Goal: Information Seeking & Learning: Learn about a topic

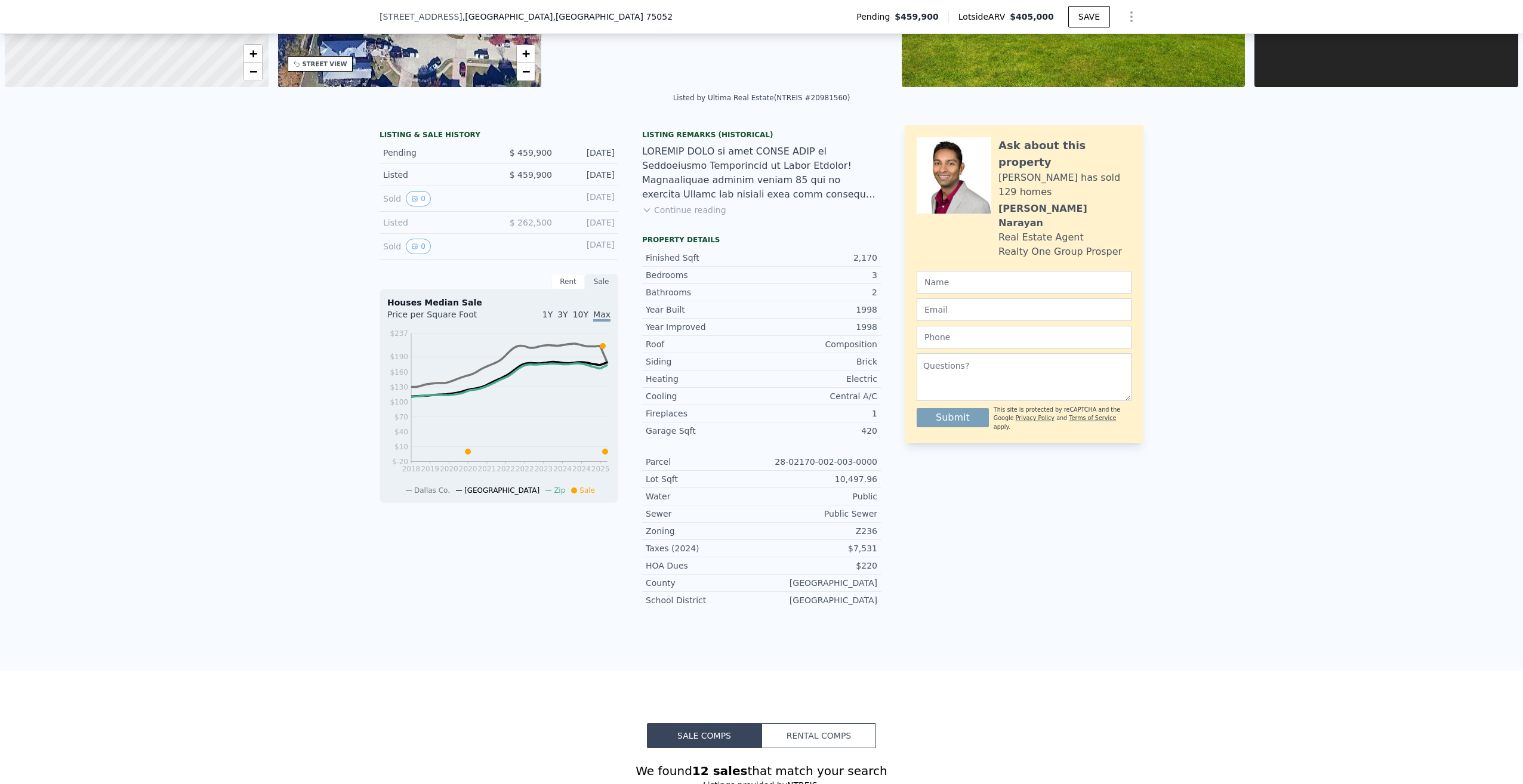
scroll to position [234, 0]
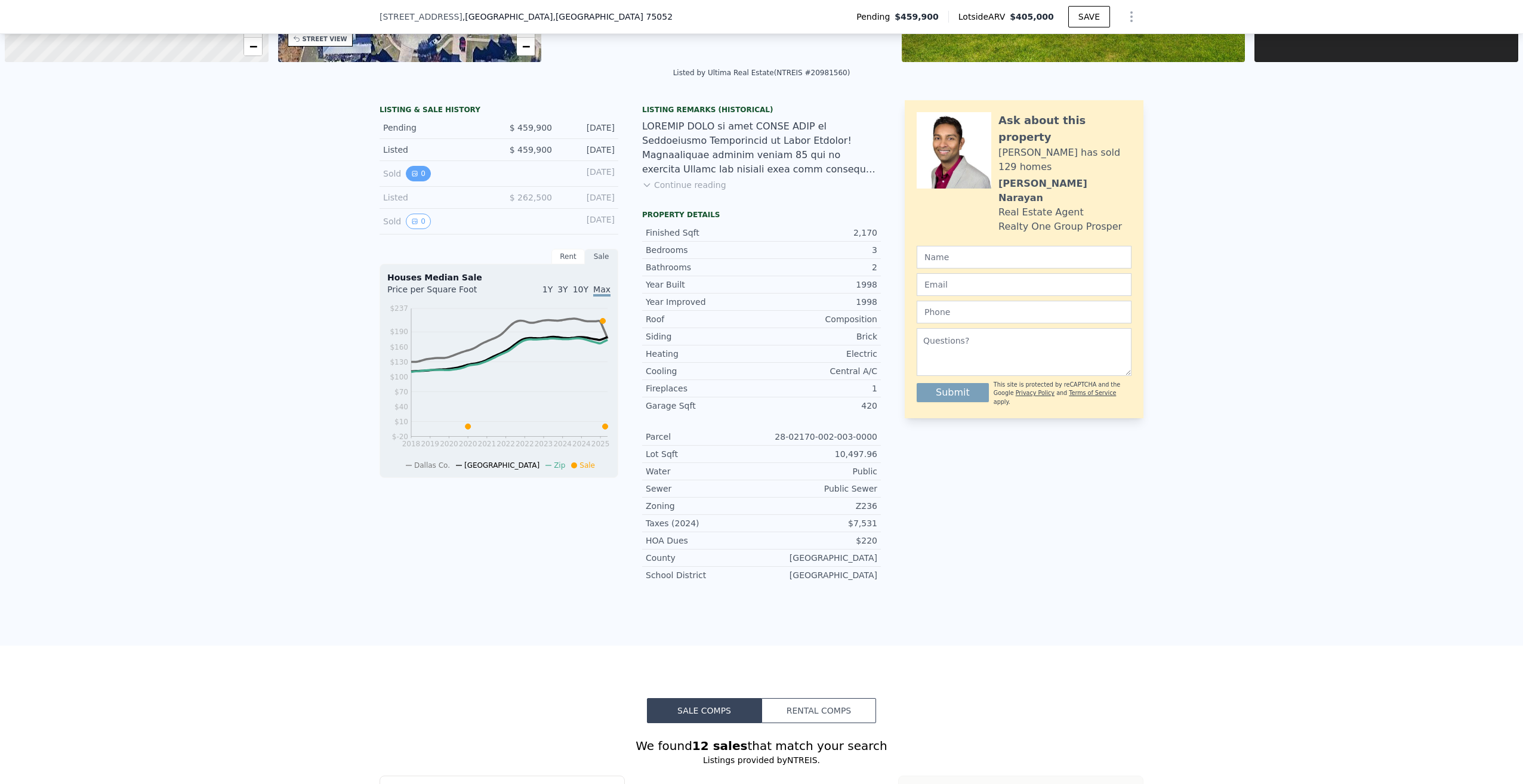
click at [413, 174] on button "0" at bounding box center [418, 173] width 25 height 16
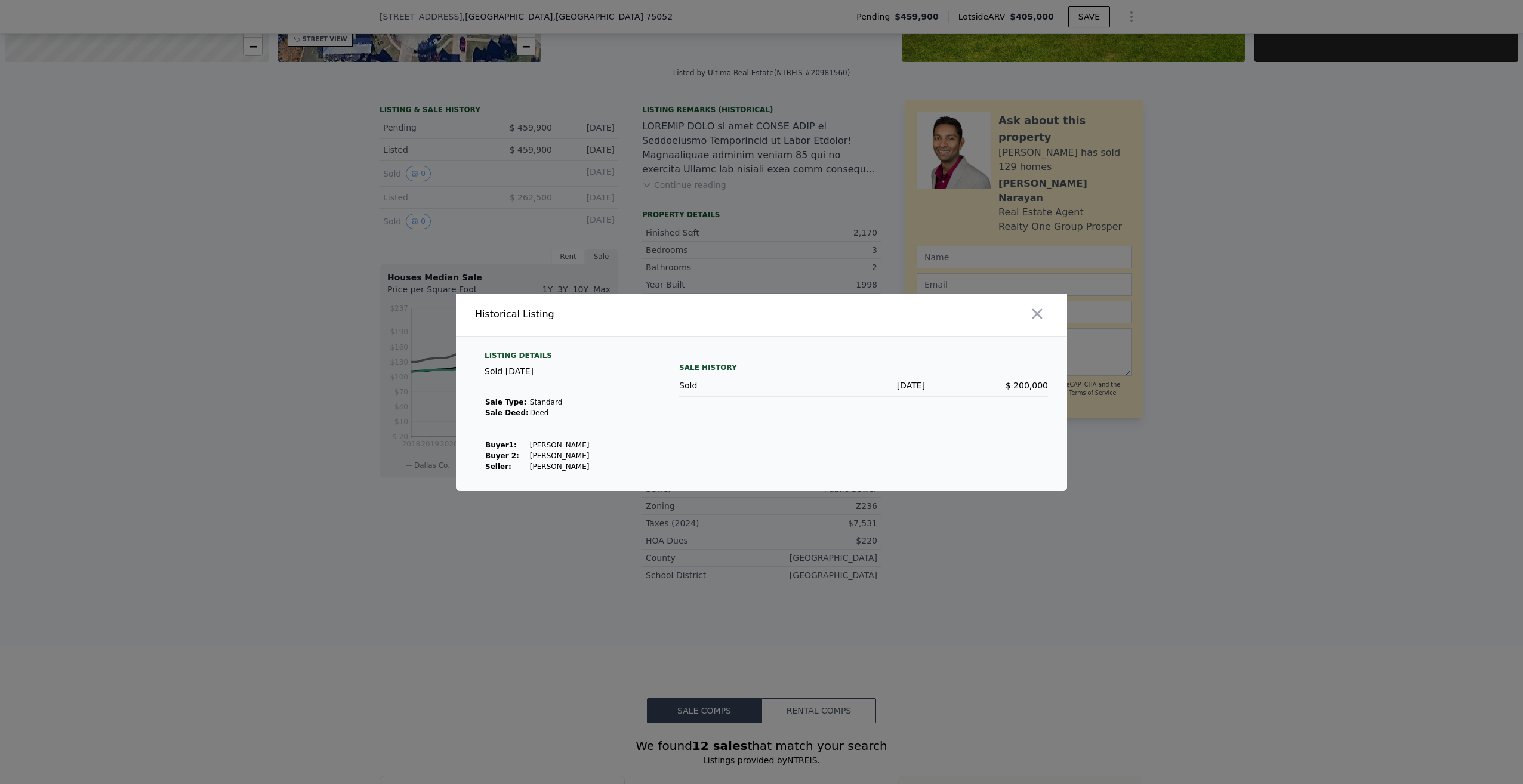
click at [1021, 384] on span "$ 200,000" at bounding box center [1026, 385] width 42 height 9
click at [1039, 314] on icon "button" at bounding box center [1037, 313] width 16 height 16
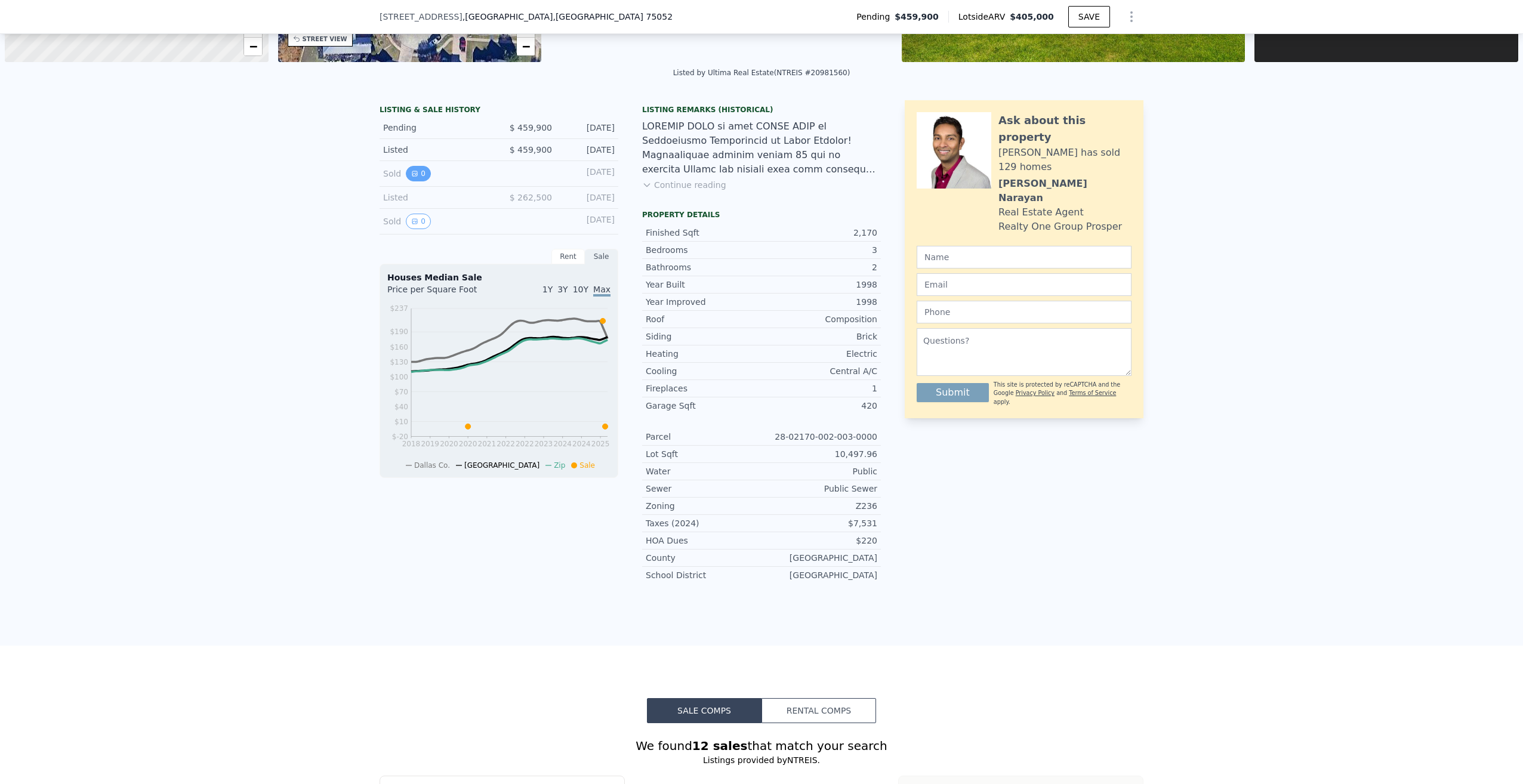
click at [413, 169] on button "0" at bounding box center [418, 173] width 25 height 16
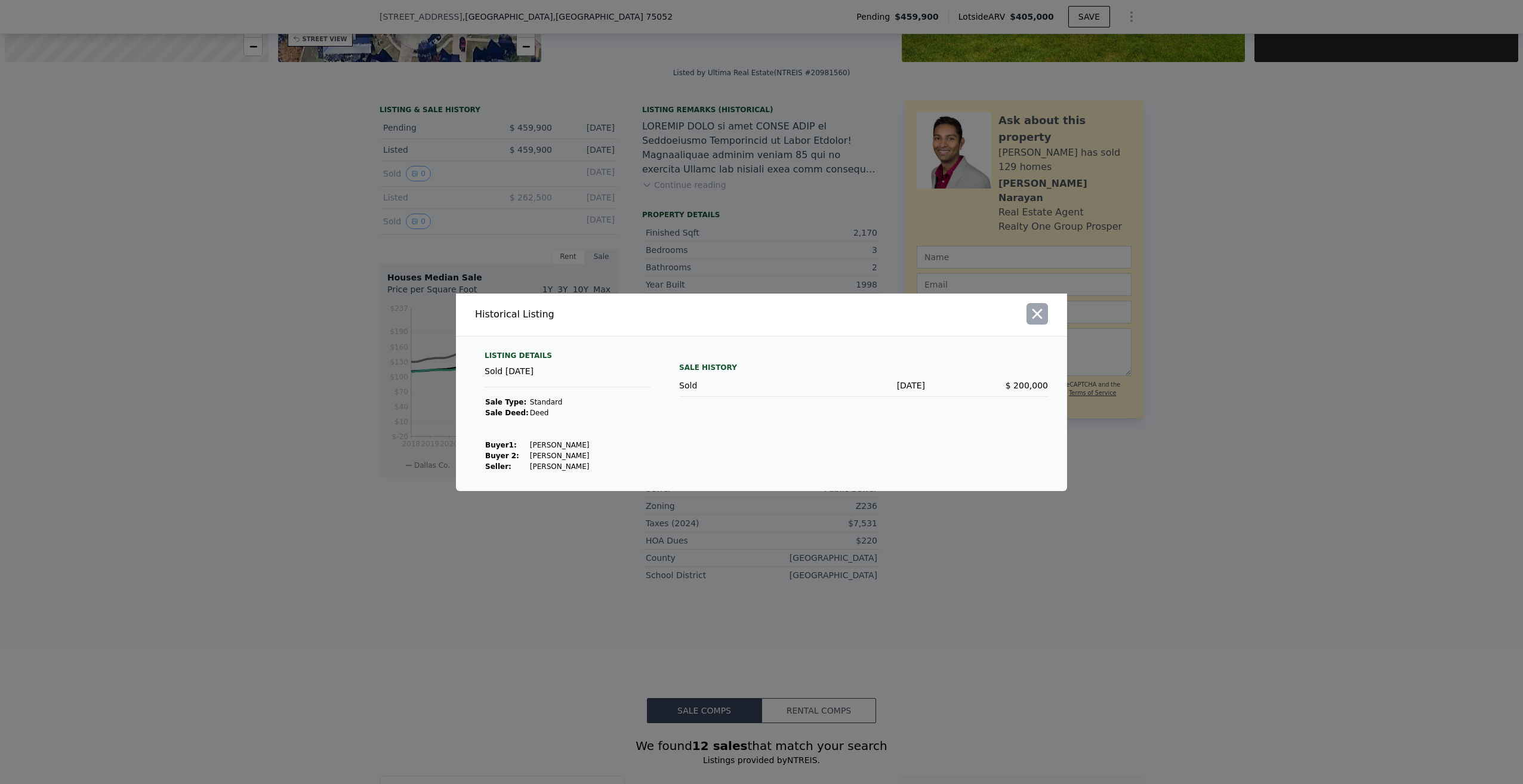
click at [1041, 309] on icon "button" at bounding box center [1037, 313] width 16 height 16
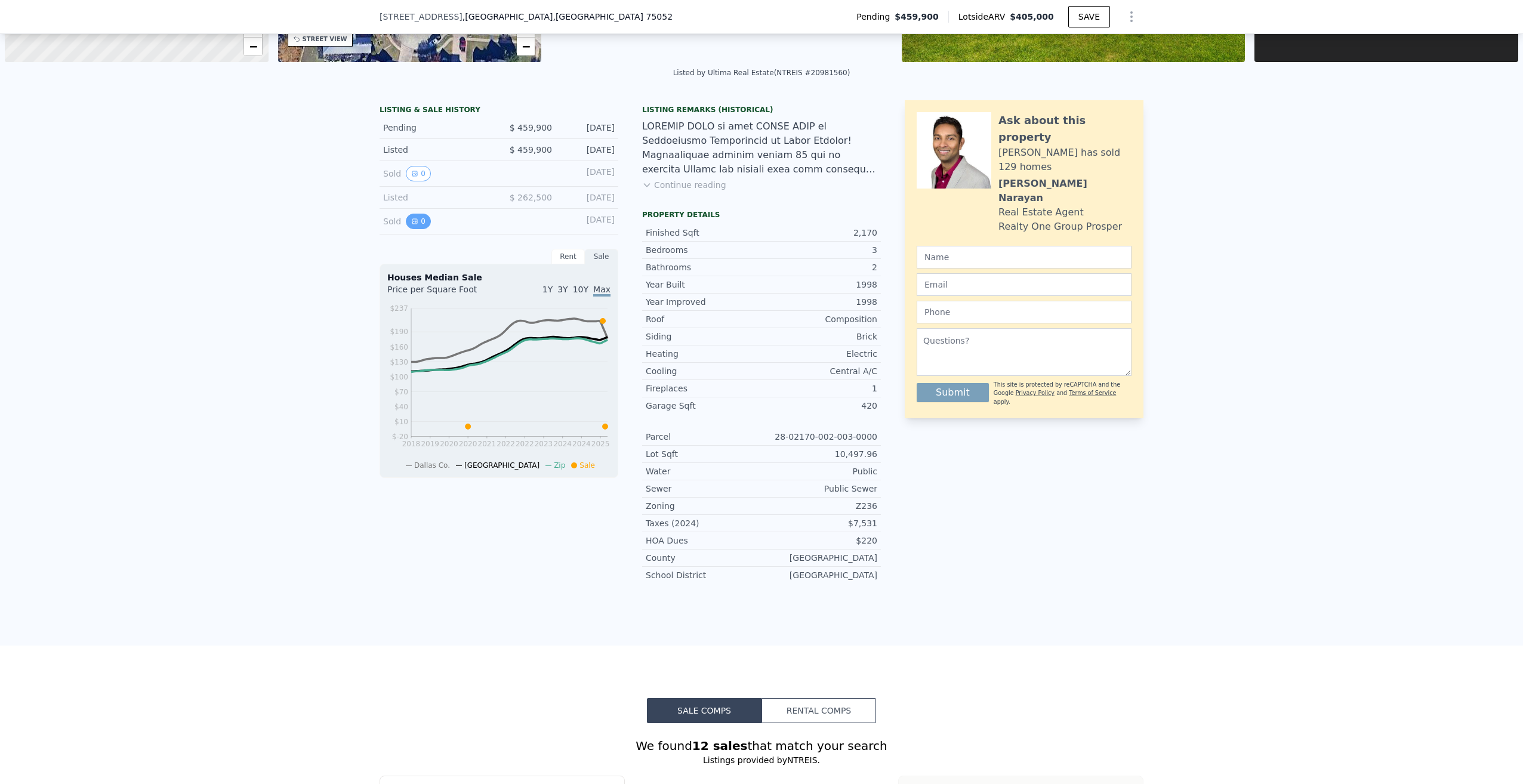
click at [411, 223] on icon "View historical data" at bounding box center [415, 222] width 7 height 7
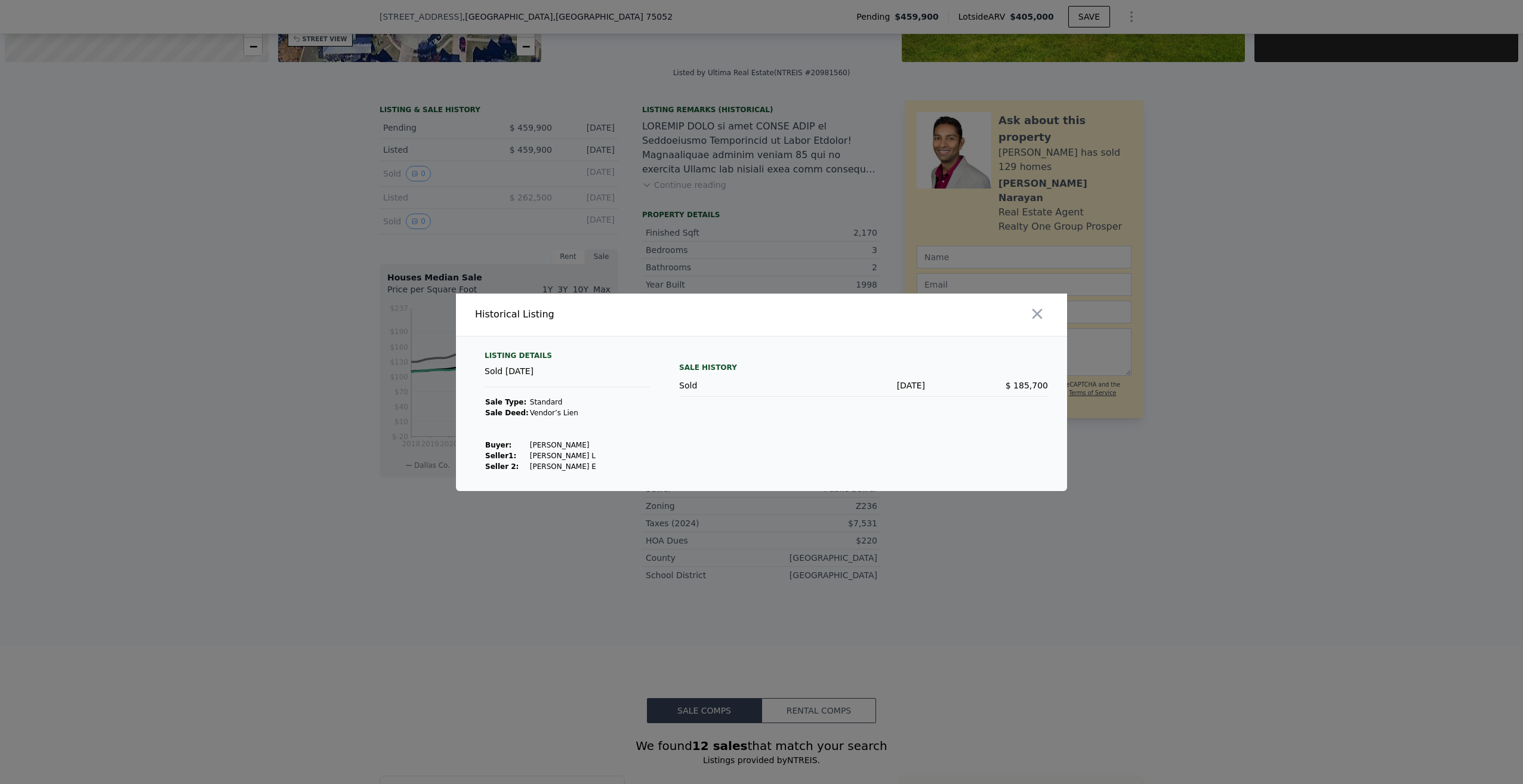
click at [1044, 309] on icon "button" at bounding box center [1037, 313] width 16 height 16
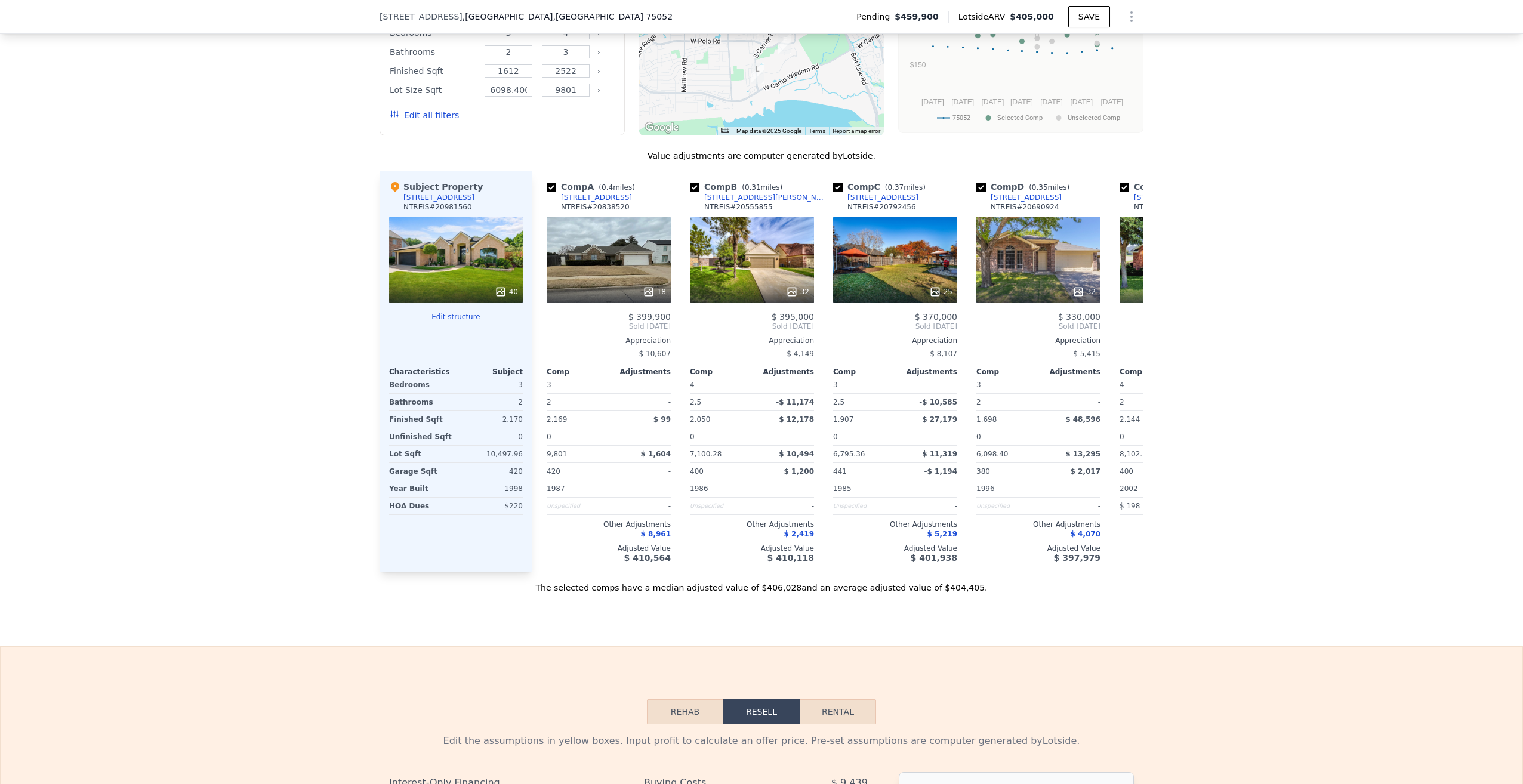
scroll to position [1070, 0]
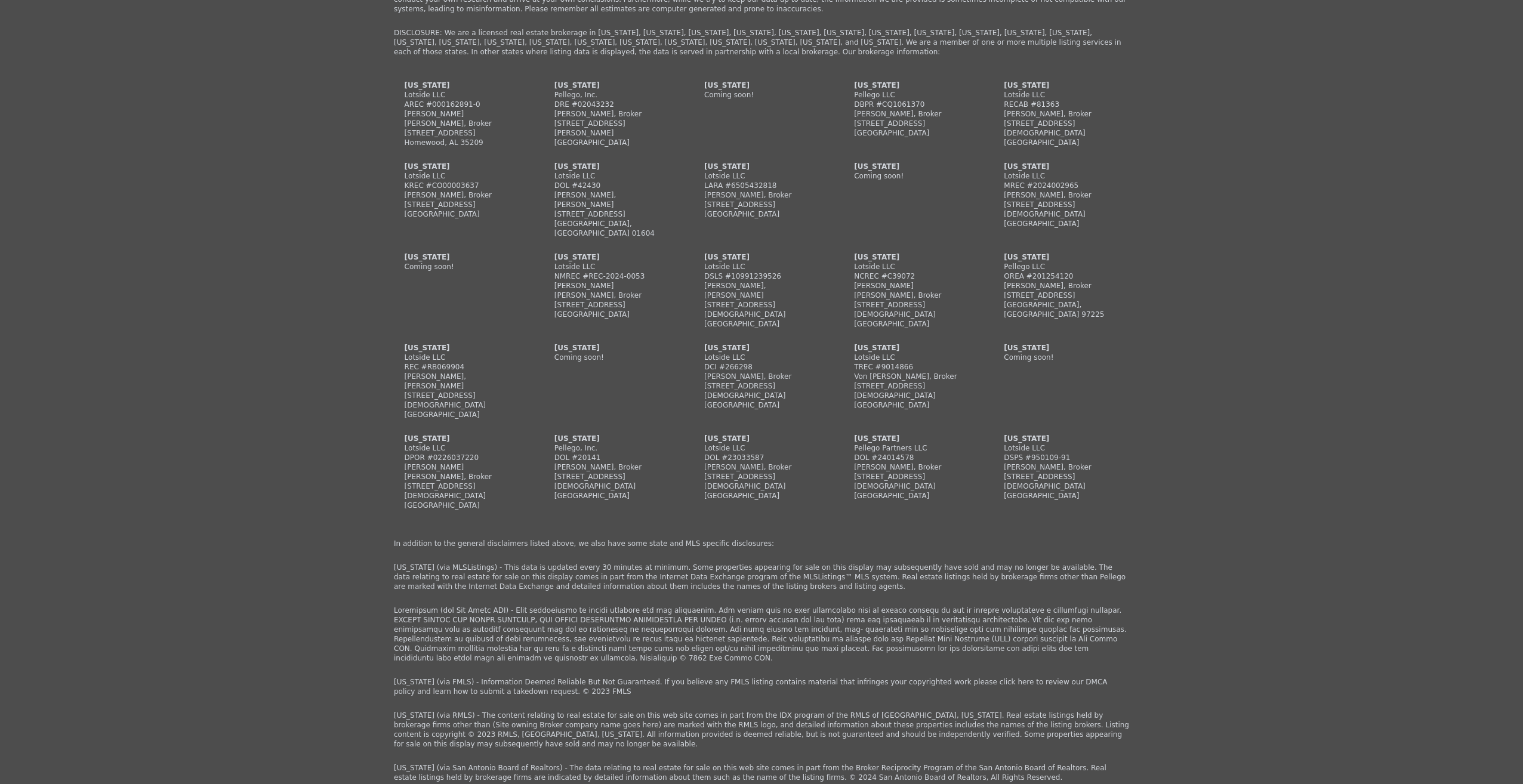
drag, startPoint x: 1289, startPoint y: 466, endPoint x: 1287, endPoint y: 512, distance: 46.0
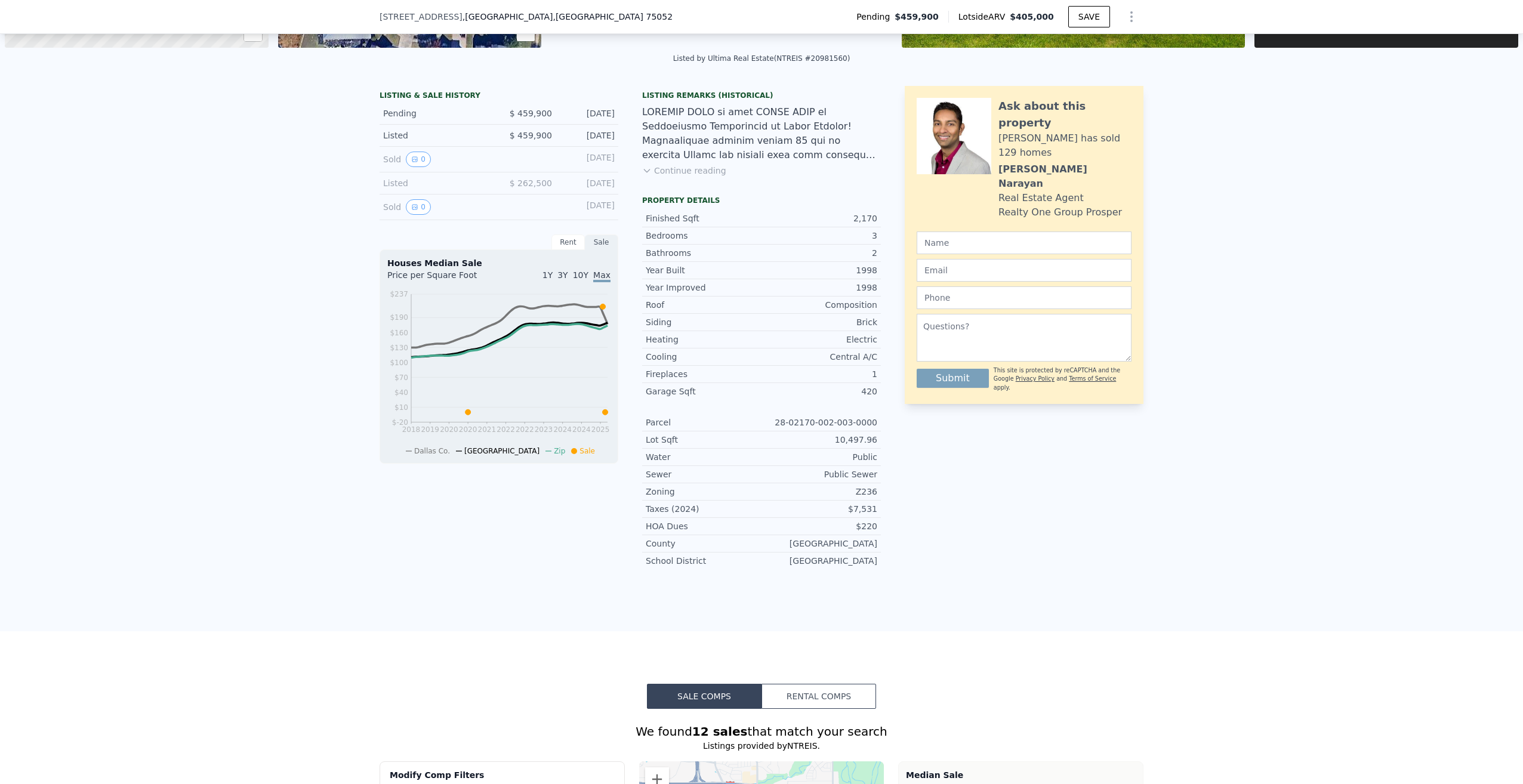
scroll to position [0, 0]
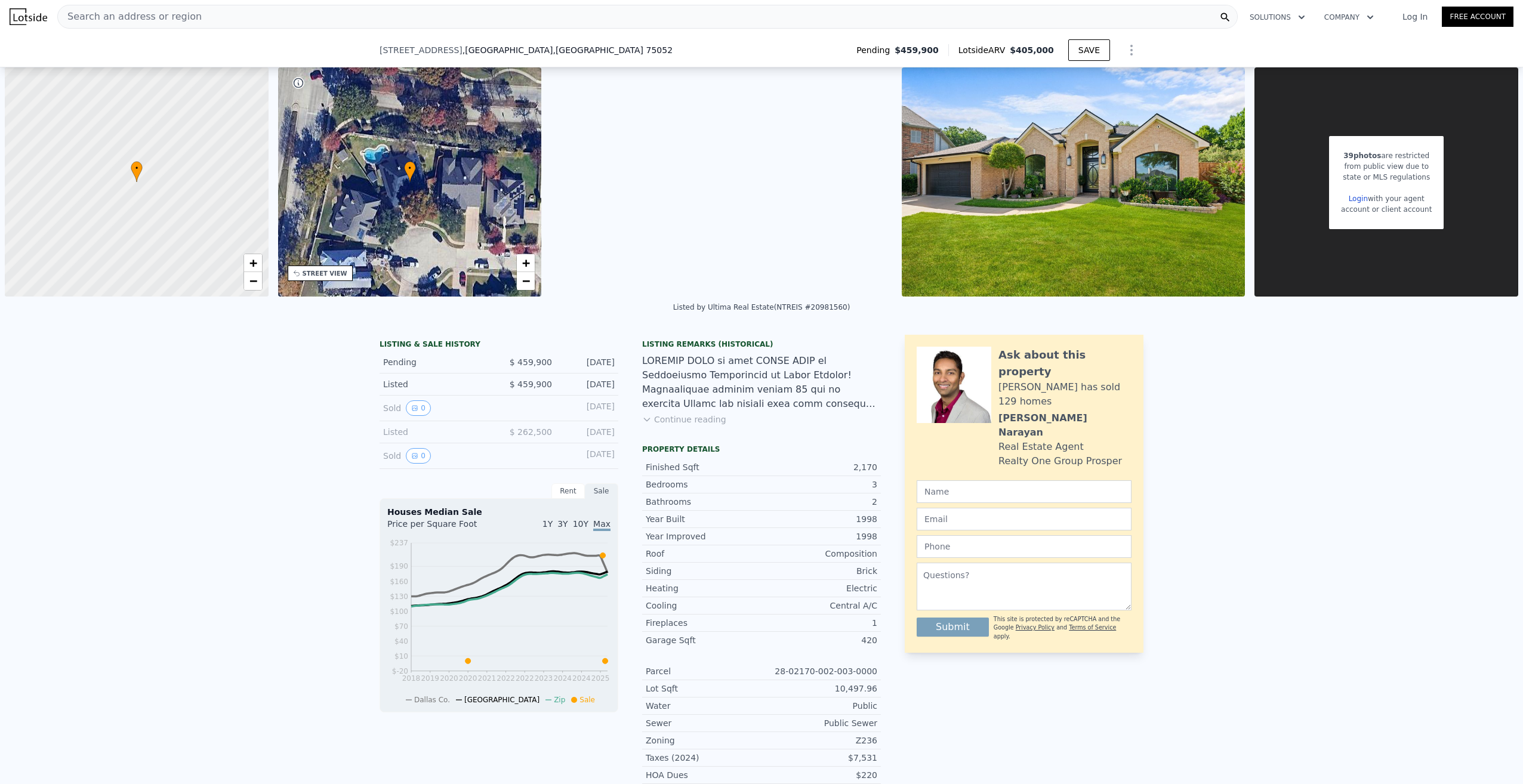
drag, startPoint x: 1289, startPoint y: 539, endPoint x: 1244, endPoint y: 238, distance: 304.3
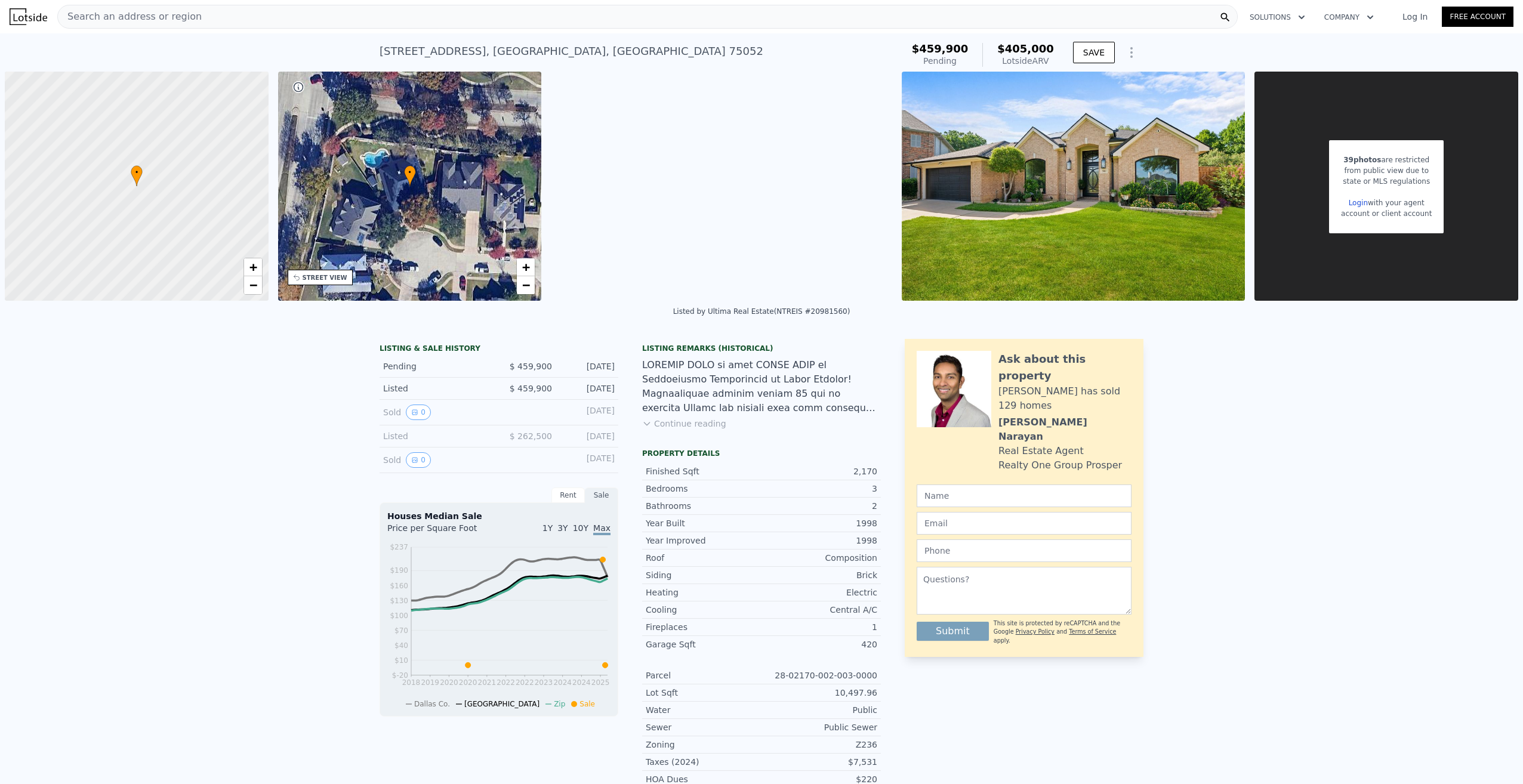
click at [1294, 194] on div "39 photos are restricted from public view due to state or MLS regulations Login…" at bounding box center [1386, 186] width 264 height 229
click at [1124, 55] on icon "Show Options" at bounding box center [1132, 52] width 15 height 15
